Goal: Transaction & Acquisition: Purchase product/service

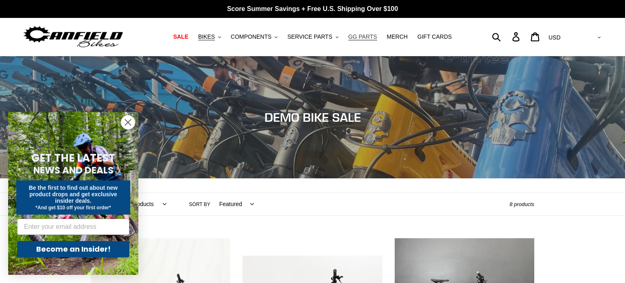
click at [357, 38] on span "GG PARTS" at bounding box center [362, 36] width 29 height 7
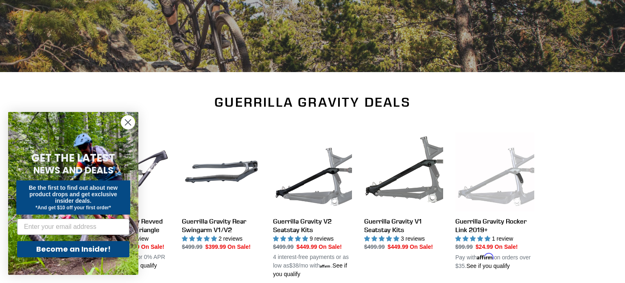
scroll to position [177, 0]
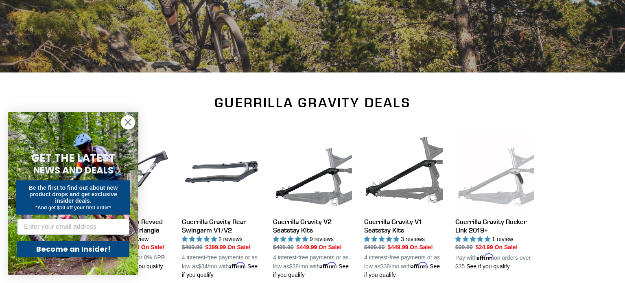
click at [129, 123] on circle "Close dialog" at bounding box center [127, 122] width 13 height 13
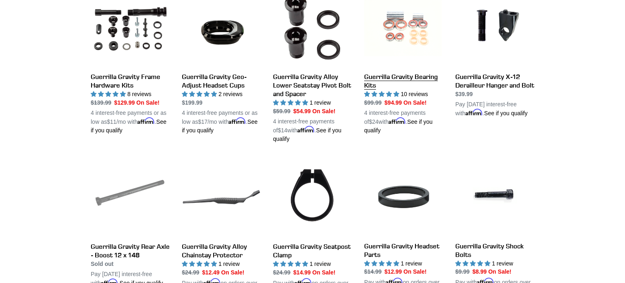
scroll to position [483, 0]
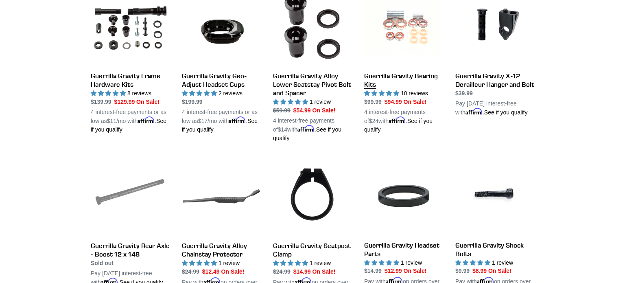
click at [402, 67] on link "Guerrilla Gravity Bearing Kits" at bounding box center [403, 60] width 79 height 147
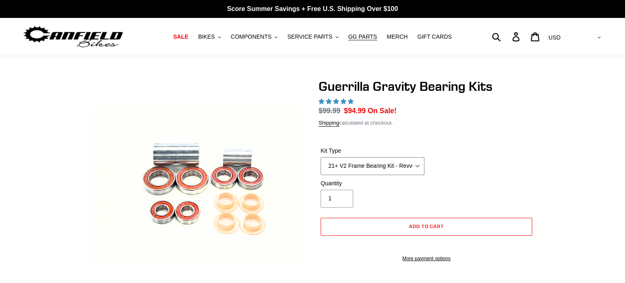
click at [375, 163] on select "21+ V2 Frame Bearing Kit - Revved Carbon Swingarm - In Stock 19+ V1 Frame Beari…" at bounding box center [373, 166] width 104 height 18
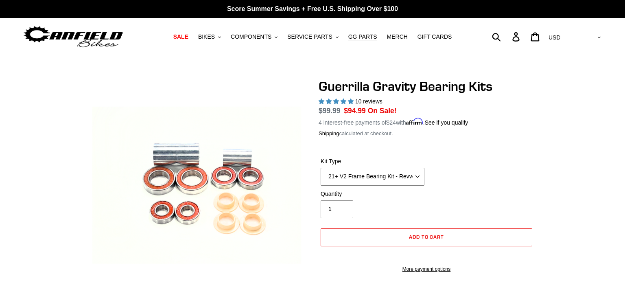
click at [321, 168] on select "21+ V2 Frame Bearing Kit - Revved Carbon Swingarm - In Stock 19+ V1 Frame Beari…" at bounding box center [373, 177] width 104 height 18
click at [384, 177] on select "21+ V2 Frame Bearing Kit - Revved Carbon Swingarm - In Stock 19+ V1 Frame Beari…" at bounding box center [373, 177] width 104 height 18
click at [460, 167] on div "Kit Type 21+ V2 Frame Bearing Kit - Revved Carbon Swingarm - In Stock 19+ V1 Fr…" at bounding box center [426, 173] width 216 height 33
click at [419, 240] on button "Add to cart" at bounding box center [427, 237] width 212 height 18
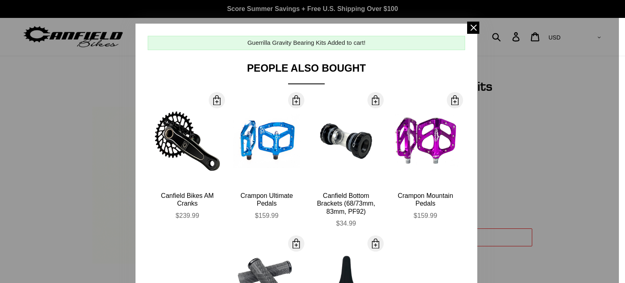
click at [471, 20] on div at bounding box center [312, 141] width 625 height 283
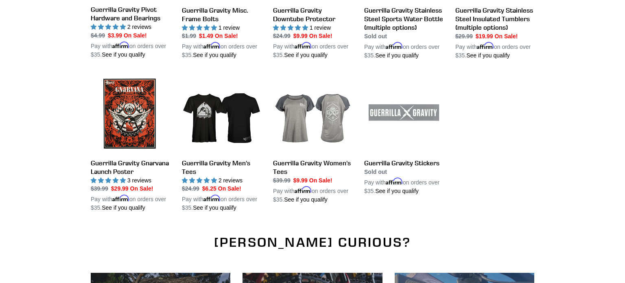
scroll to position [870, 0]
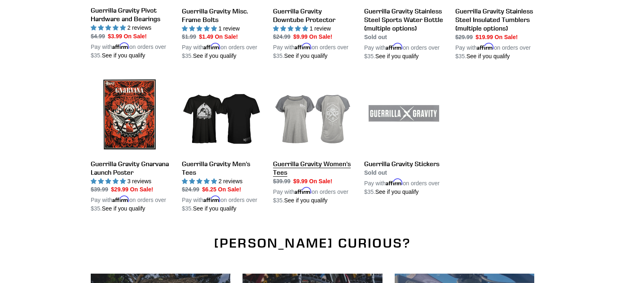
click at [304, 127] on link "Guerrilla Gravity Women's Tees" at bounding box center [312, 140] width 79 height 130
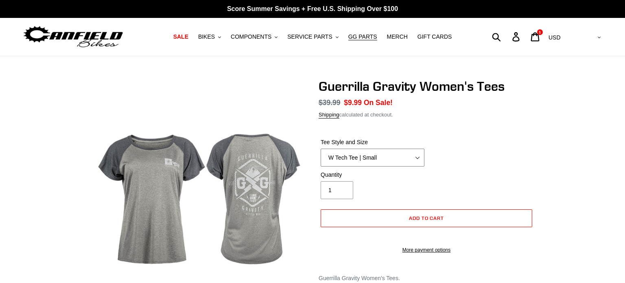
click at [355, 158] on select "W Tech Tee | Small W Tech Tee | Medium W Tech Tee | Large W Tech Tee | X Large …" at bounding box center [373, 157] width 104 height 18
click at [321, 148] on select "W Tech Tee | Small W Tech Tee | Medium W Tech Tee | Large W Tech Tee | X Large …" at bounding box center [373, 157] width 104 height 18
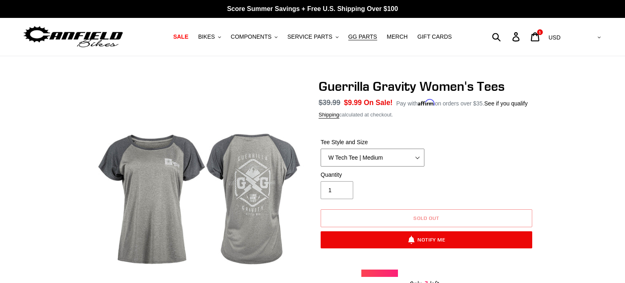
click at [401, 164] on select "W Tech Tee | Small W Tech Tee | Medium W Tech Tee | Large W Tech Tee | X Large …" at bounding box center [373, 157] width 104 height 18
click at [321, 148] on select "W Tech Tee | Small W Tech Tee | Medium W Tech Tee | Large W Tech Tee | X Large …" at bounding box center [373, 157] width 104 height 18
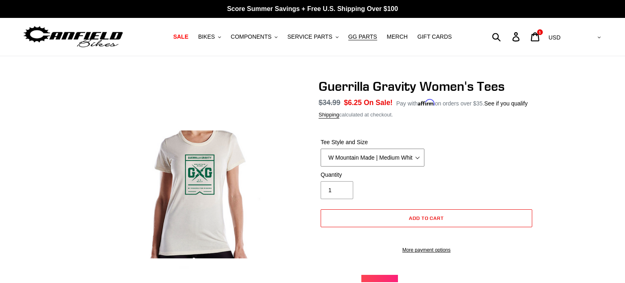
click at [403, 162] on select "W Tech Tee | Small W Tech Tee | Medium W Tech Tee | Large W Tech Tee | X Large …" at bounding box center [373, 157] width 104 height 18
click at [321, 148] on select "W Tech Tee | Small W Tech Tee | Medium W Tech Tee | Large W Tech Tee | X Large …" at bounding box center [373, 157] width 104 height 18
click at [393, 166] on select "W Tech Tee | Small W Tech Tee | Medium W Tech Tee | Large W Tech Tee | X Large …" at bounding box center [373, 157] width 104 height 18
click at [321, 148] on select "W Tech Tee | Small W Tech Tee | Medium W Tech Tee | Large W Tech Tee | X Large …" at bounding box center [373, 157] width 104 height 18
click at [409, 218] on span "Add to cart" at bounding box center [426, 218] width 35 height 6
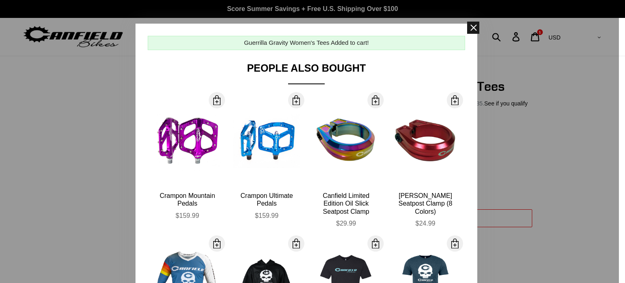
click at [469, 24] on span at bounding box center [473, 28] width 12 height 12
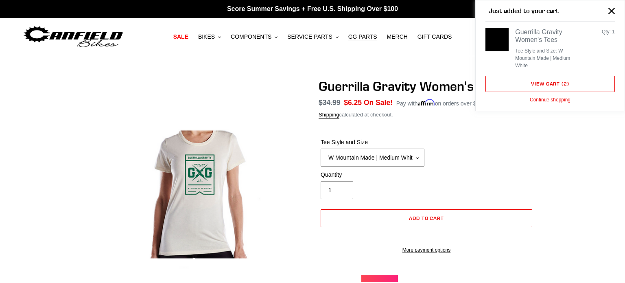
click at [360, 164] on select "W Tech Tee | Small W Tech Tee | Medium W Tech Tee | Large W Tech Tee | X Large …" at bounding box center [373, 157] width 104 height 18
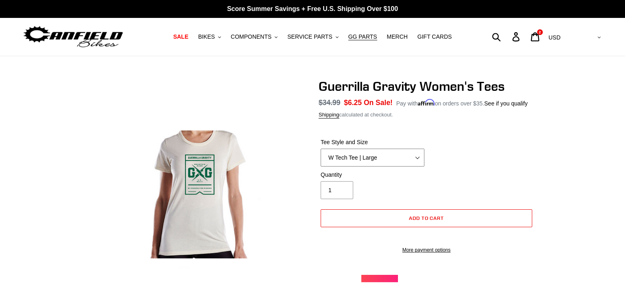
click at [321, 148] on select "W Tech Tee | Small W Tech Tee | Medium W Tech Tee | Large W Tech Tee | X Large …" at bounding box center [373, 157] width 104 height 18
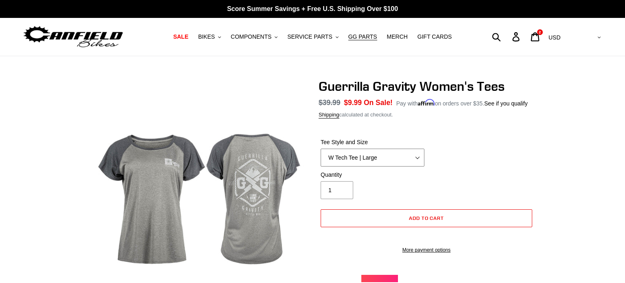
click at [366, 161] on select "W Tech Tee | Small W Tech Tee | Medium W Tech Tee | Large W Tech Tee | X Large …" at bounding box center [373, 157] width 104 height 18
click at [321, 148] on select "W Tech Tee | Small W Tech Tee | Medium W Tech Tee | Large W Tech Tee | X Large …" at bounding box center [373, 157] width 104 height 18
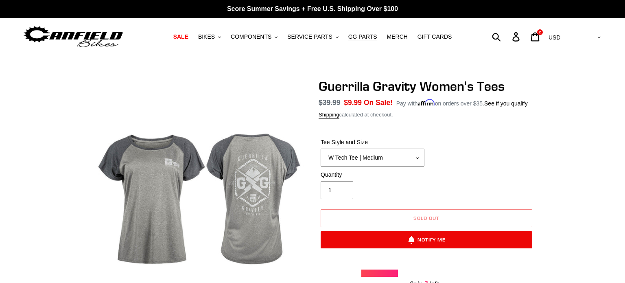
click at [371, 156] on select "W Tech Tee | Small W Tech Tee | Medium W Tech Tee | Large W Tech Tee | X Large …" at bounding box center [373, 157] width 104 height 18
select select "W Tech Tee | Small"
click at [321, 148] on select "W Tech Tee | Small W Tech Tee | Medium W Tech Tee | Large W Tech Tee | X Large …" at bounding box center [373, 157] width 104 height 18
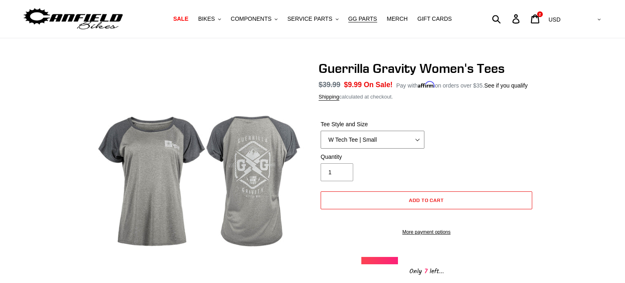
scroll to position [20, 0]
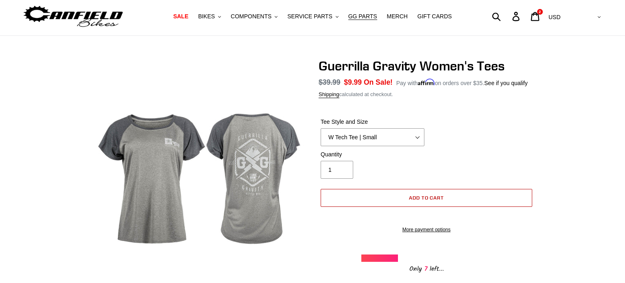
click at [375, 198] on button "Add to cart" at bounding box center [427, 198] width 212 height 18
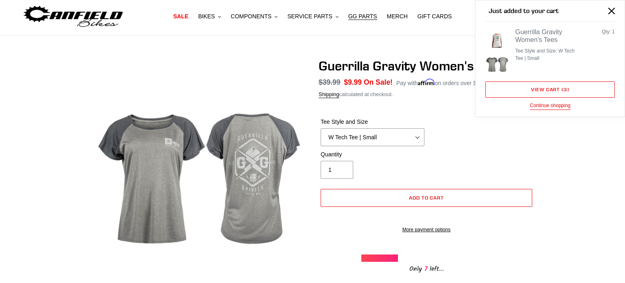
click at [55, 155] on div "Guerrilla Gravity Women's Tees No reviews Regular price $39.99" at bounding box center [312, 196] width 625 height 277
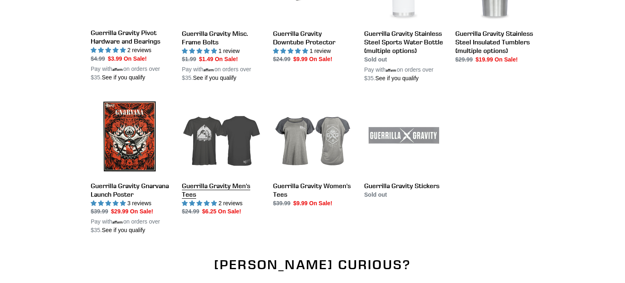
scroll to position [922, 0]
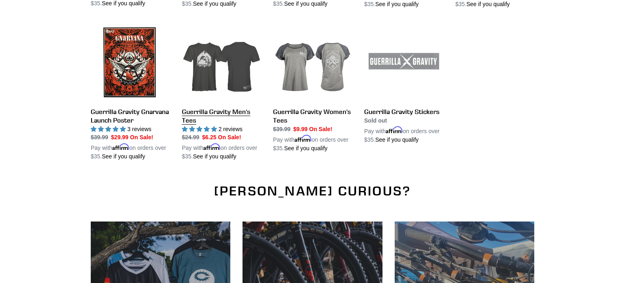
click at [231, 96] on link "Guerrilla Gravity Men's Tees" at bounding box center [221, 92] width 79 height 138
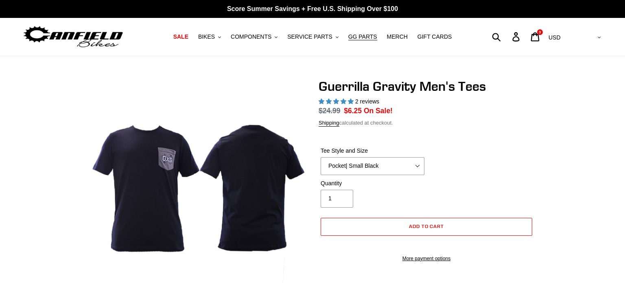
select select "highest-rating"
click at [321, 157] on select "Let It Rip | Small Green Let It Rip | Medium Green Megatrail | Small Black Mega…" at bounding box center [373, 166] width 104 height 18
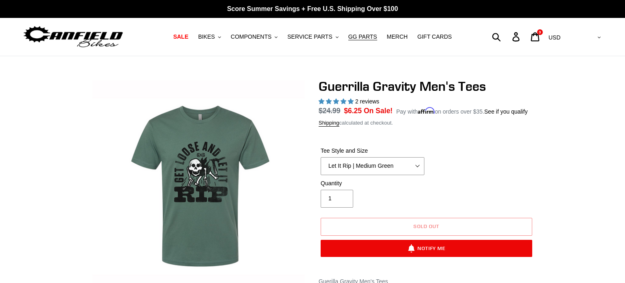
click at [363, 164] on select "Let It Rip | Small Green Let It Rip | Medium Green Megatrail | Small Black Mega…" at bounding box center [373, 166] width 104 height 18
click at [321, 157] on select "Let It Rip | Small Green Let It Rip | Medium Green Megatrail | Small Black Mega…" at bounding box center [373, 166] width 104 height 18
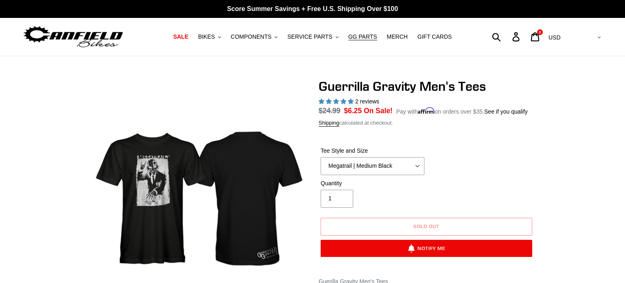
click at [379, 163] on select "Let It Rip | Small Green Let It Rip | Medium Green Megatrail | Small Black Mega…" at bounding box center [373, 166] width 104 height 18
click at [321, 157] on select "Let It Rip | Small Green Let It Rip | Medium Green Megatrail | Small Black Mega…" at bounding box center [373, 166] width 104 height 18
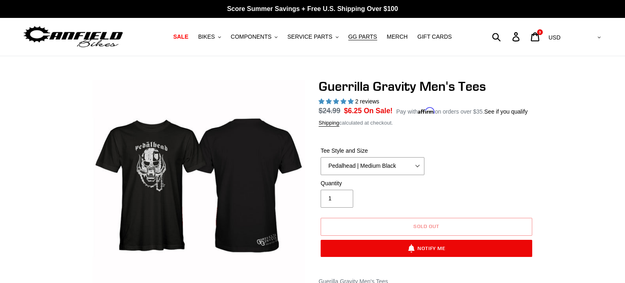
click at [377, 155] on label "Tee Style and Size" at bounding box center [373, 150] width 104 height 9
click at [377, 157] on select "Let It Rip | Small Green Let It Rip | Medium Green Megatrail | Small Black Mega…" at bounding box center [373, 166] width 104 height 18
click at [375, 161] on select "Let It Rip | Small Green Let It Rip | Medium Green Megatrail | Small Black Mega…" at bounding box center [373, 166] width 104 height 18
click at [321, 157] on select "Let It Rip | Small Green Let It Rip | Medium Green Megatrail | Small Black Mega…" at bounding box center [373, 166] width 104 height 18
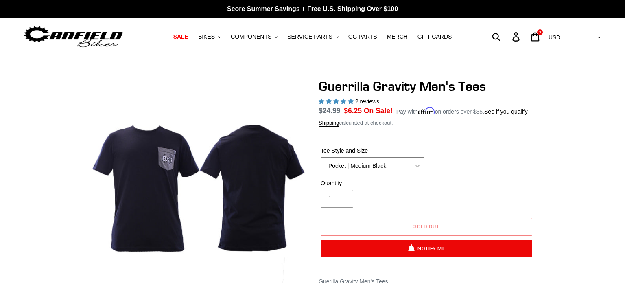
click at [371, 168] on select "Let It Rip | Small Green Let It Rip | Medium Green Megatrail | Small Black Mega…" at bounding box center [373, 166] width 104 height 18
select select "Shred Dogg | Medium Black"
click at [321, 157] on select "Let It Rip | Small Green Let It Rip | Medium Green Megatrail | Small Black Mega…" at bounding box center [373, 166] width 104 height 18
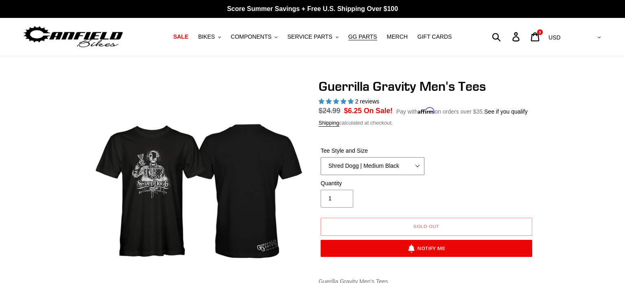
click at [382, 166] on select "Let It Rip | Small Green Let It Rip | Medium Green Megatrail | Small Black Mega…" at bounding box center [373, 166] width 104 height 18
click at [454, 192] on div "Quantity 1" at bounding box center [426, 195] width 216 height 33
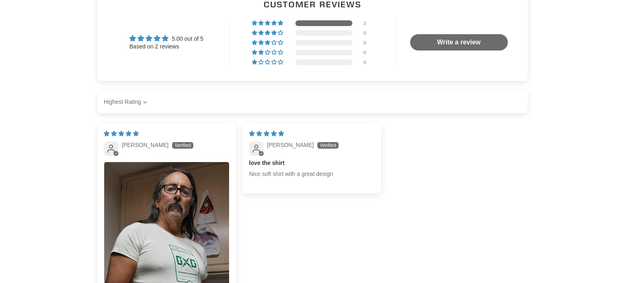
scroll to position [469, 0]
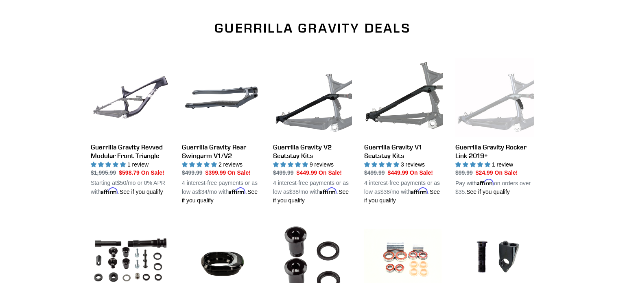
scroll to position [251, 0]
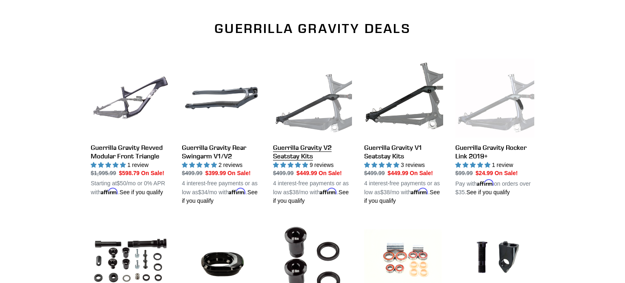
click at [286, 150] on link "Guerrilla Gravity V2 Seatstay Kits" at bounding box center [312, 132] width 79 height 147
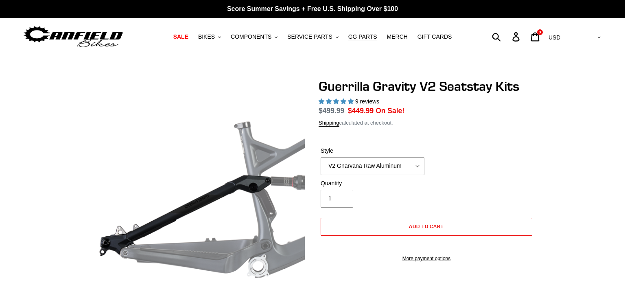
select select "highest-rating"
click at [349, 165] on select "V2 Gnarvana Raw Aluminum" at bounding box center [373, 166] width 104 height 18
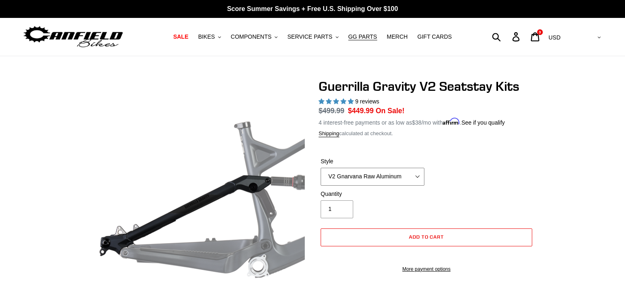
click at [355, 182] on select "V2 Gnarvana Raw Aluminum" at bounding box center [373, 177] width 104 height 18
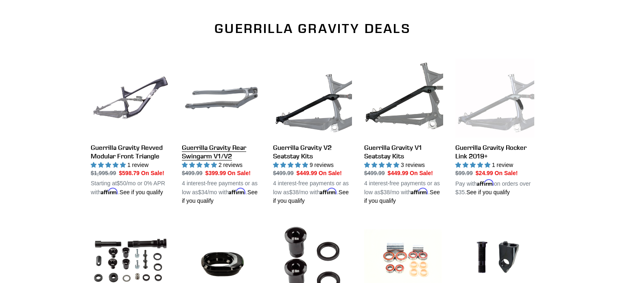
click at [222, 139] on link "Guerrilla Gravity Rear Swingarm V1/V2" at bounding box center [221, 132] width 79 height 147
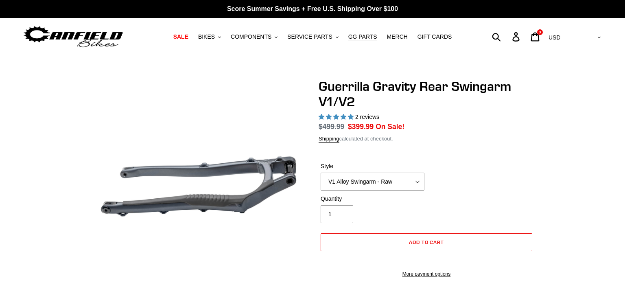
select select "highest-rating"
click at [345, 177] on select "V1 Alloy Swingarm - Raw V1 Alloy Swingarm - Black V2 Revved Carbon Swingarm - G…" at bounding box center [373, 181] width 104 height 18
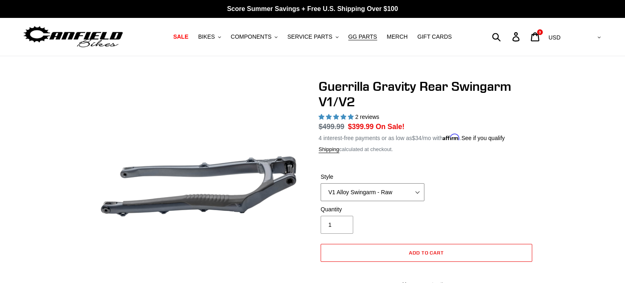
select select "V2 Revved Carbon Swingarm - Green"
click at [321, 183] on select "V1 Alloy Swingarm - Raw V1 Alloy Swingarm - Black V2 Revved Carbon Swingarm - G…" at bounding box center [373, 192] width 104 height 18
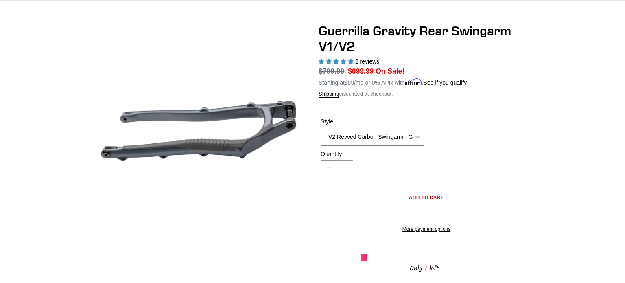
scroll to position [56, 0]
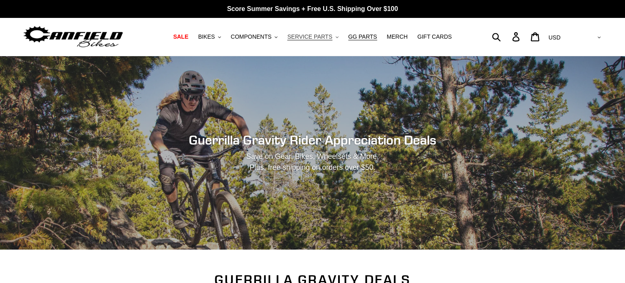
click at [321, 35] on span "SERVICE PARTS" at bounding box center [309, 36] width 45 height 7
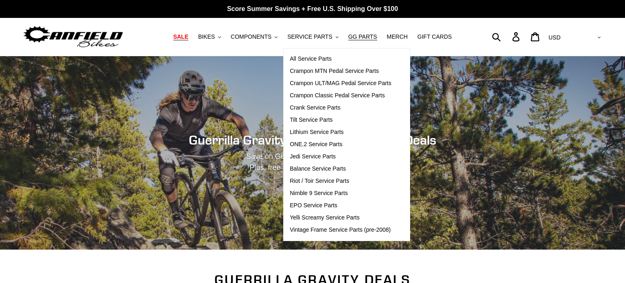
click at [188, 37] on span "SALE" at bounding box center [180, 36] width 15 height 7
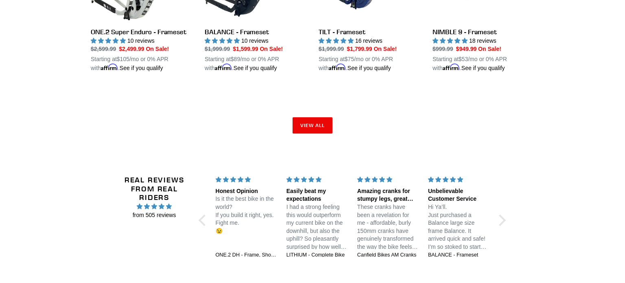
scroll to position [1363, 0]
click at [303, 124] on link "View all" at bounding box center [312, 125] width 40 height 16
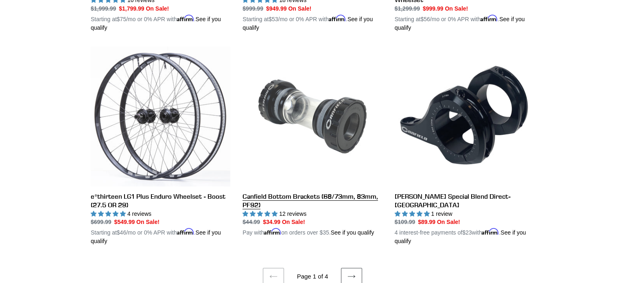
scroll to position [1677, 0]
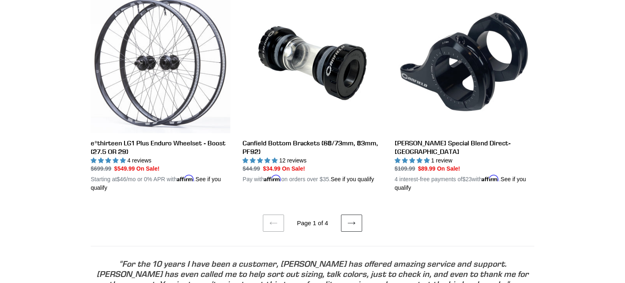
click at [356, 221] on link "Next page" at bounding box center [351, 222] width 21 height 17
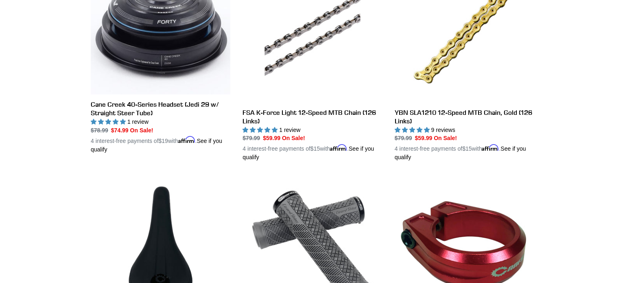
scroll to position [489, 0]
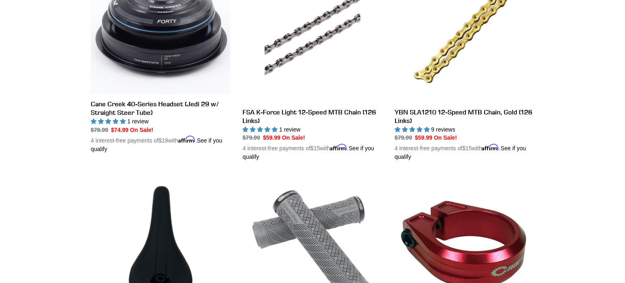
click at [356, 221] on link "Canfield Lizard Skins Charger Evo MTB Grips" at bounding box center [312, 266] width 140 height 182
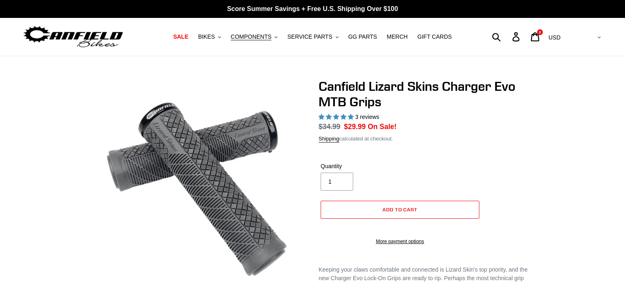
select select "highest-rating"
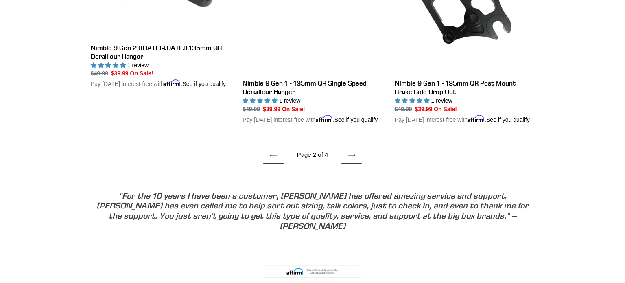
scroll to position [1763, 0]
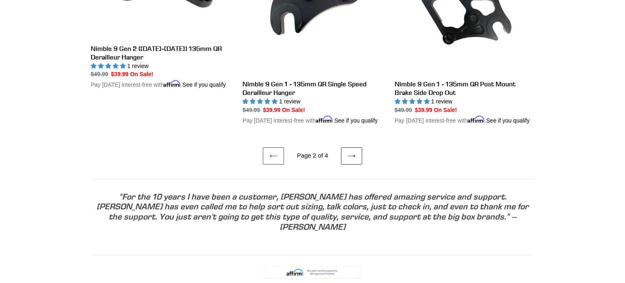
click at [350, 157] on icon at bounding box center [351, 155] width 7 height 3
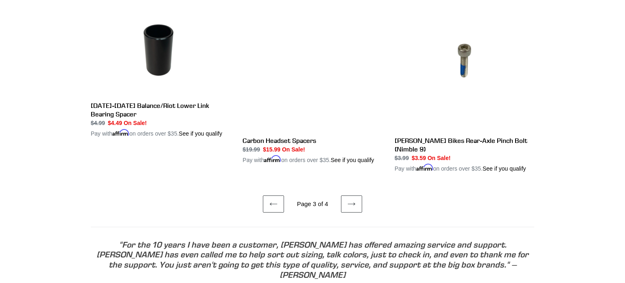
scroll to position [1597, 0]
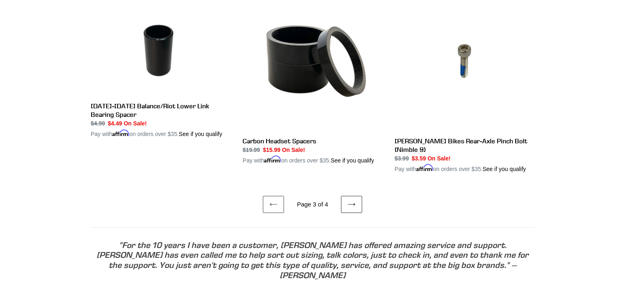
click at [343, 196] on link "Next page" at bounding box center [351, 204] width 21 height 17
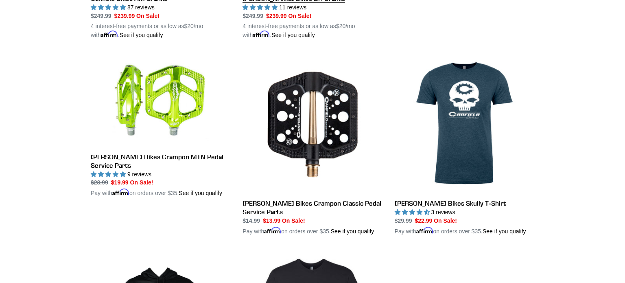
scroll to position [1206, 0]
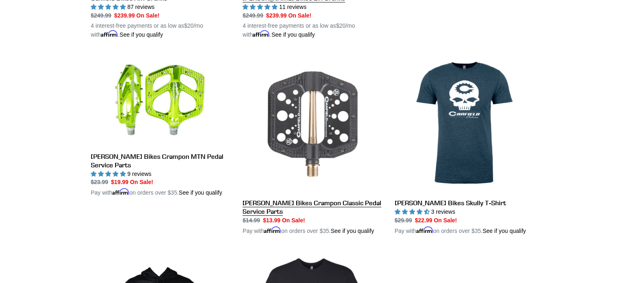
click at [370, 87] on link "Canfield Bikes Crampon Classic Pedal Service Parts" at bounding box center [312, 144] width 140 height 182
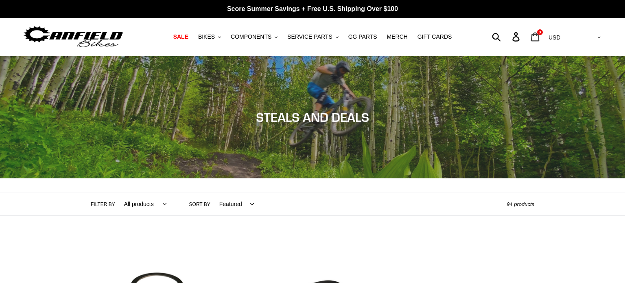
click at [539, 32] on icon at bounding box center [534, 36] width 9 height 9
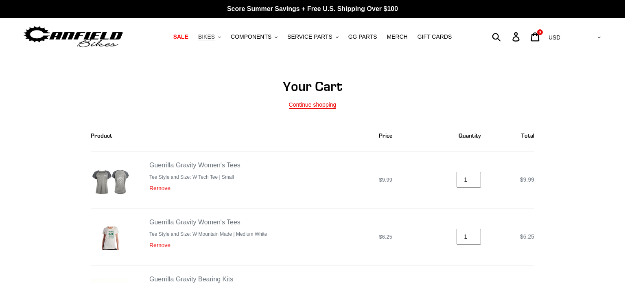
click at [225, 40] on button "BIKES .cls-1{fill:#231f20}" at bounding box center [209, 36] width 31 height 11
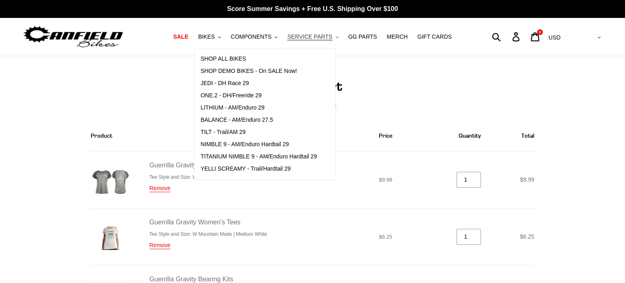
click at [307, 39] on span "SERVICE PARTS" at bounding box center [309, 36] width 45 height 7
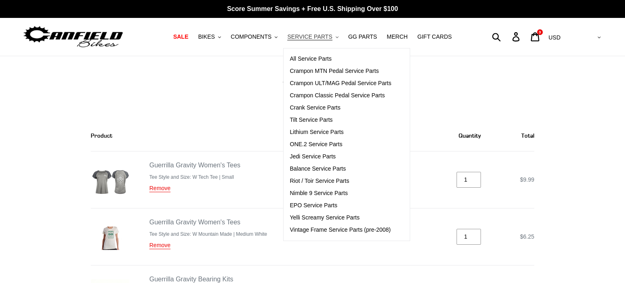
click at [307, 39] on span "SERVICE PARTS" at bounding box center [309, 36] width 45 height 7
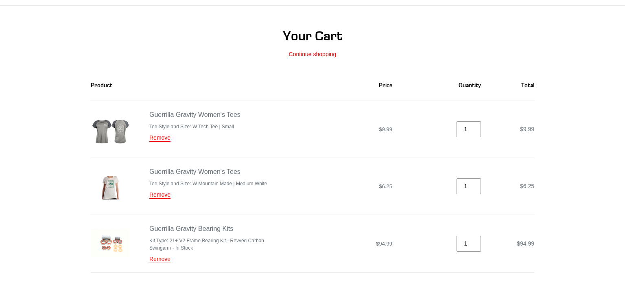
scroll to position [50, 0]
click at [156, 139] on link "Remove" at bounding box center [159, 137] width 21 height 7
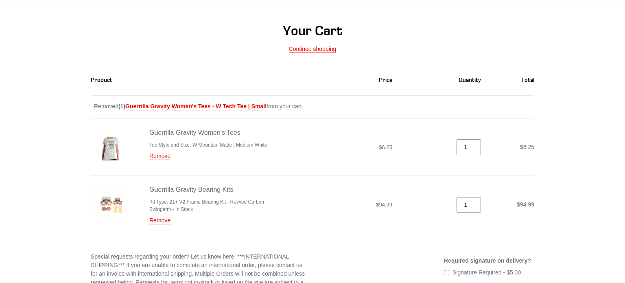
scroll to position [192, 0]
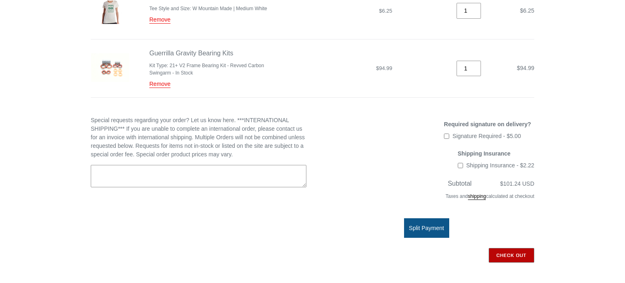
click at [504, 253] on input "Check out" at bounding box center [512, 255] width 46 height 15
